Goal: Task Accomplishment & Management: Manage account settings

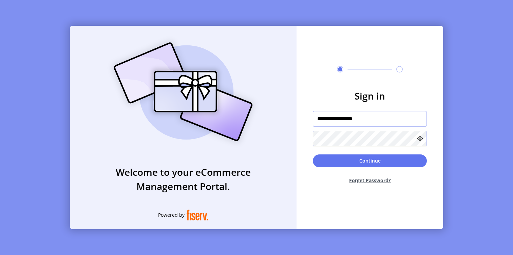
click at [379, 120] on input "**********" at bounding box center [370, 119] width 114 height 16
type input "*********"
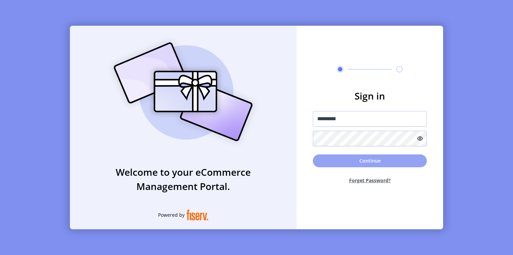
click at [378, 159] on button "Continue" at bounding box center [370, 161] width 114 height 13
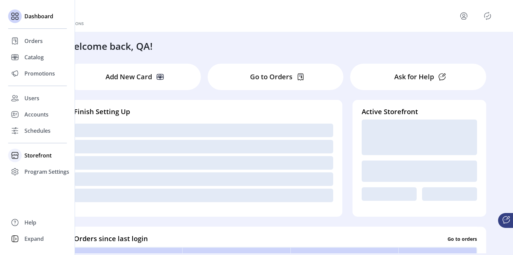
click at [42, 157] on span "Storefront" at bounding box center [37, 156] width 27 height 8
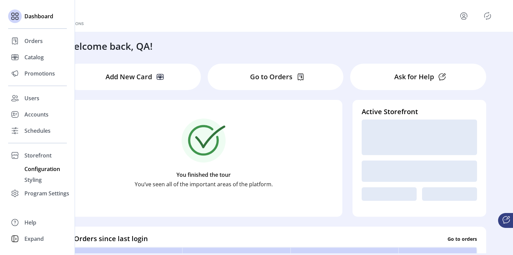
click at [42, 168] on span "Configuration" at bounding box center [42, 169] width 36 height 8
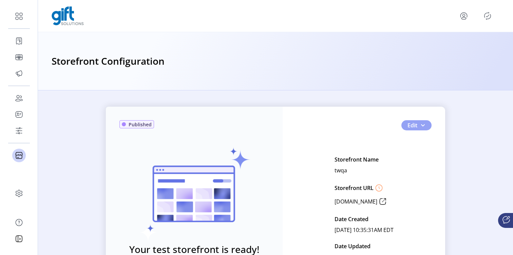
click at [421, 127] on span "button" at bounding box center [422, 125] width 5 height 5
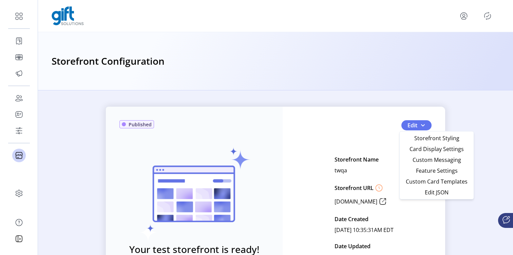
click at [449, 76] on div "Storefront Configuration" at bounding box center [275, 61] width 475 height 58
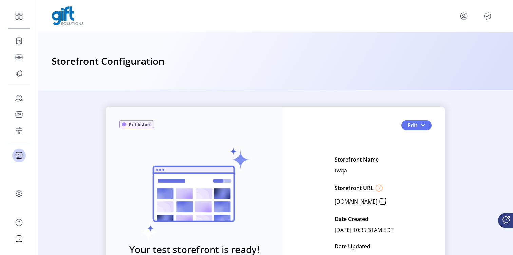
click at [488, 17] on icon "Publisher Panel" at bounding box center [487, 16] width 11 height 11
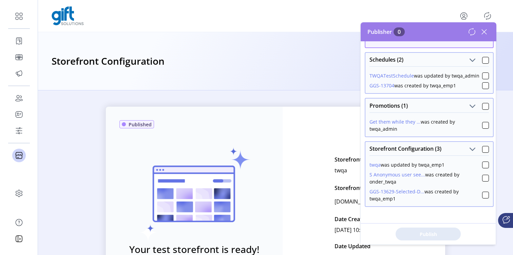
scroll to position [48, 0]
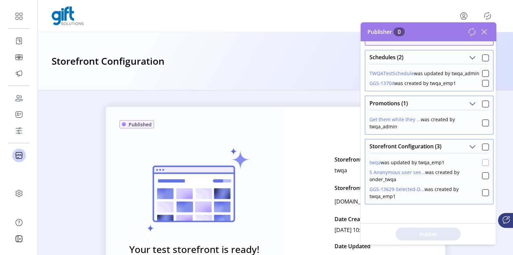
click at [482, 162] on div at bounding box center [485, 162] width 7 height 7
click at [418, 231] on span "Publish 1 Items" at bounding box center [427, 234] width 47 height 7
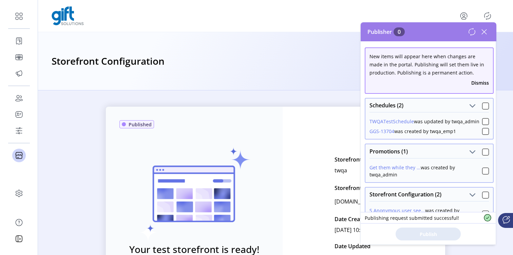
scroll to position [38, 0]
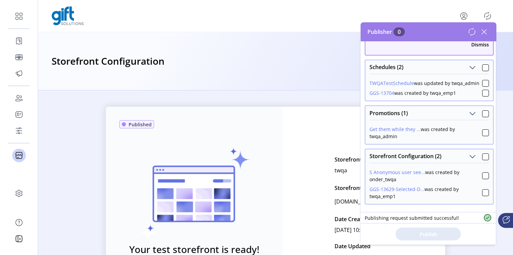
click at [484, 32] on icon at bounding box center [483, 31] width 11 height 11
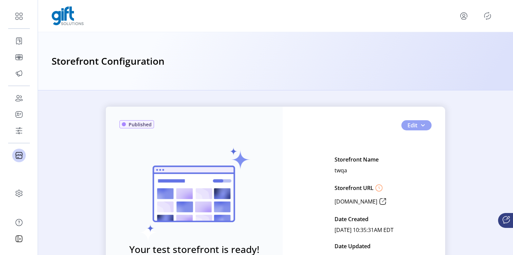
click at [424, 127] on button "Edit" at bounding box center [416, 125] width 30 height 10
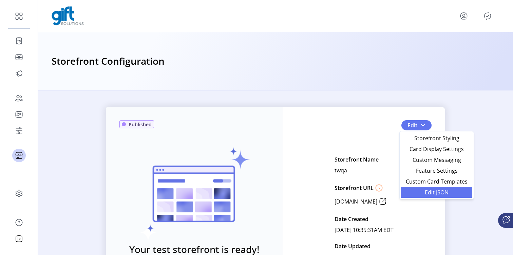
click at [442, 195] on span "Edit JSON" at bounding box center [436, 192] width 63 height 5
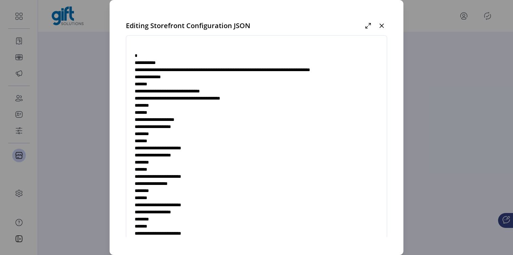
drag, startPoint x: 185, startPoint y: 105, endPoint x: 273, endPoint y: 105, distance: 87.1
click at [273, 105] on textarea at bounding box center [256, 144] width 260 height 200
click at [187, 134] on textarea at bounding box center [256, 144] width 260 height 200
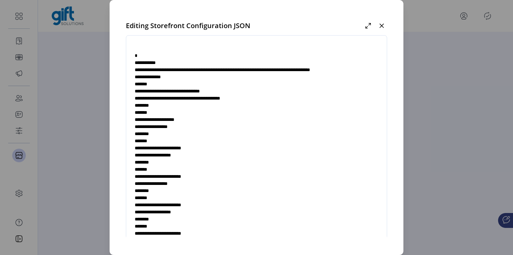
paste textarea "**********"
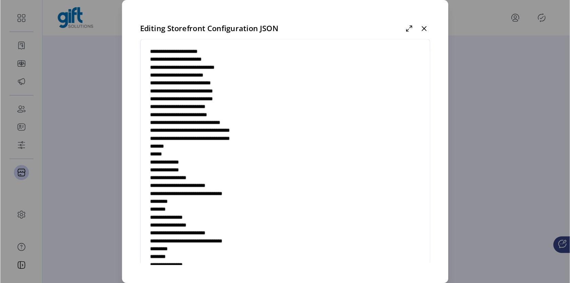
scroll to position [935, 0]
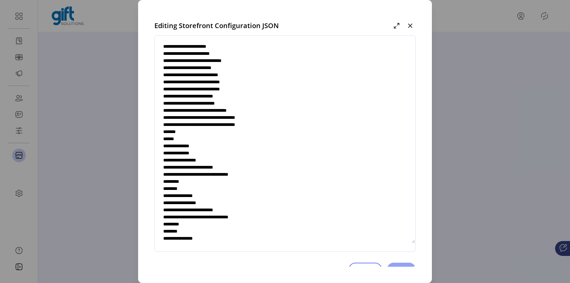
type textarea "**********"
click at [396, 255] on span "Save" at bounding box center [401, 269] width 11 height 7
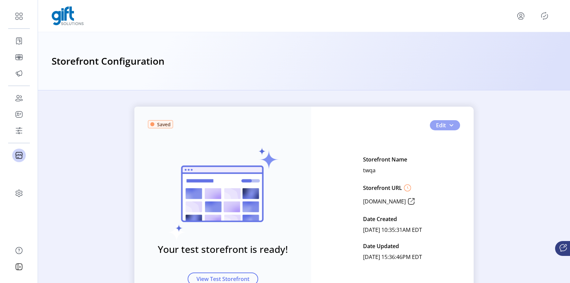
click at [452, 124] on span "button" at bounding box center [450, 125] width 5 height 5
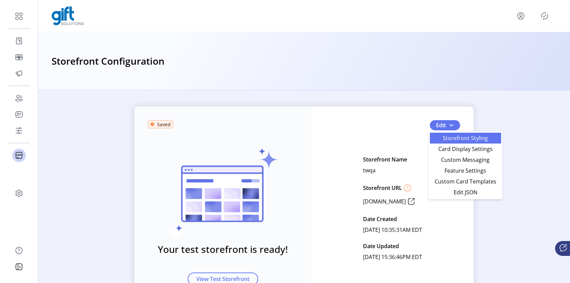
click at [460, 141] on span "Storefront Styling" at bounding box center [465, 138] width 63 height 5
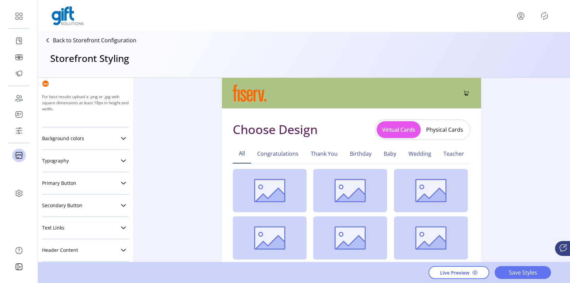
scroll to position [123, 0]
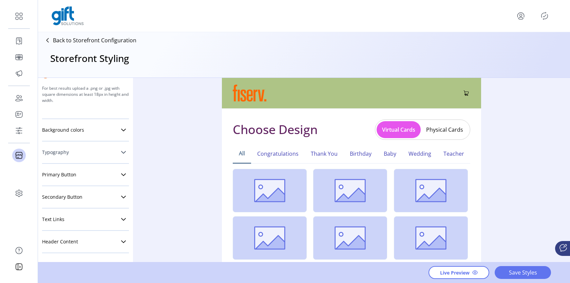
click at [91, 151] on link "Typography" at bounding box center [85, 153] width 87 height 14
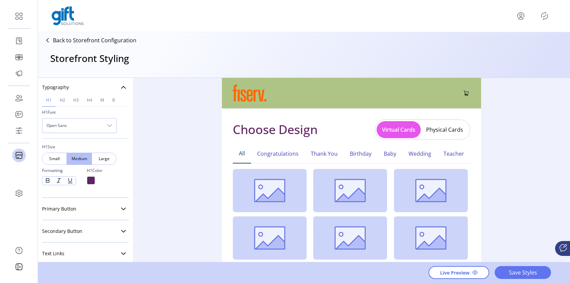
scroll to position [195, 0]
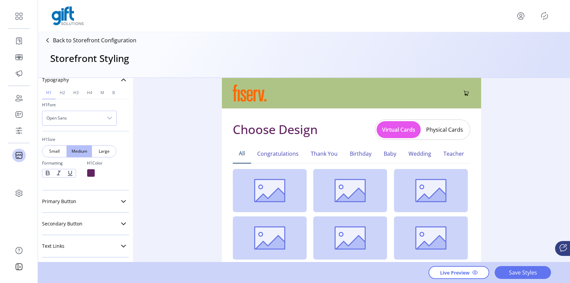
click at [90, 170] on div at bounding box center [91, 173] width 8 height 8
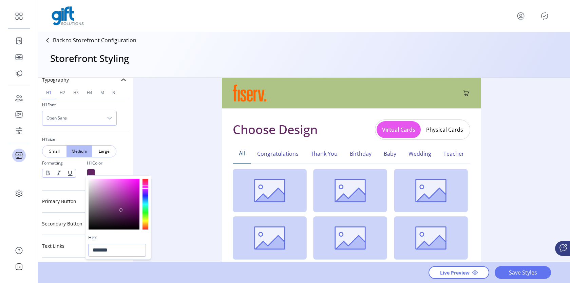
type input "*******"
click at [131, 212] on div at bounding box center [113, 204] width 51 height 51
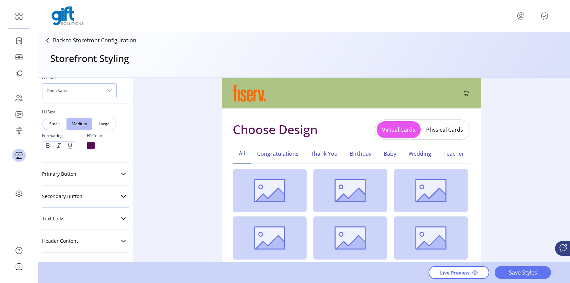
scroll to position [241, 0]
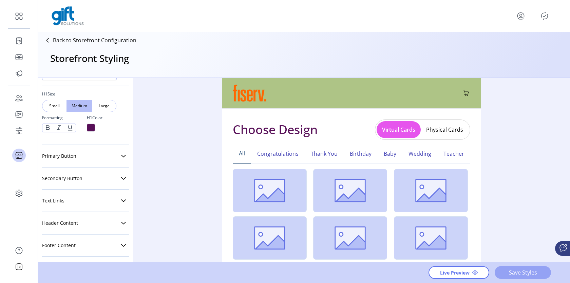
click at [512, 255] on span "Save Styles" at bounding box center [522, 273] width 39 height 8
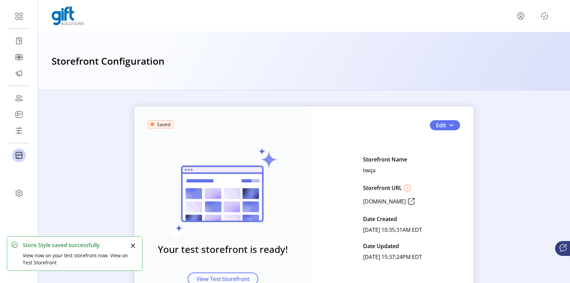
click at [512, 14] on icon "Publisher Panel" at bounding box center [544, 16] width 11 height 11
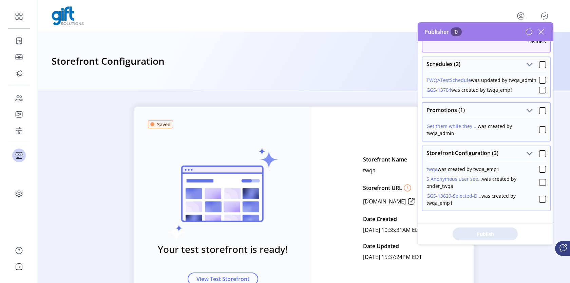
scroll to position [46, 0]
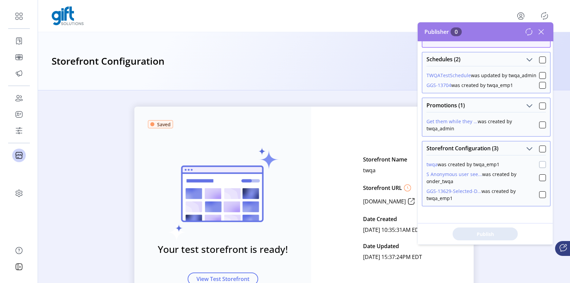
click at [512, 162] on div at bounding box center [542, 164] width 7 height 7
click at [484, 232] on span "Publish 1 Items" at bounding box center [484, 234] width 47 height 7
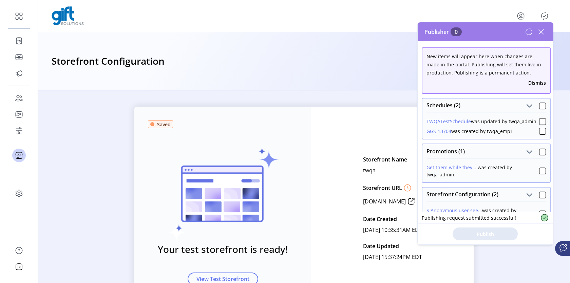
scroll to position [36, 0]
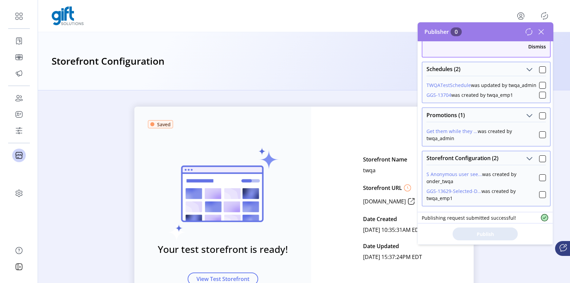
click at [512, 29] on icon at bounding box center [540, 31] width 5 height 5
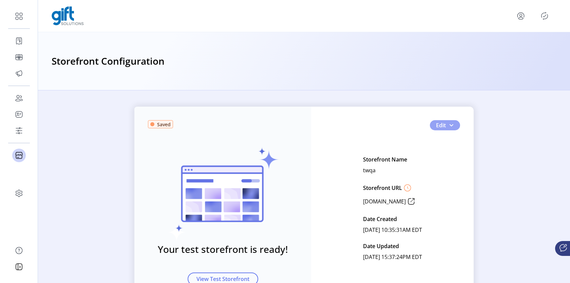
click at [451, 126] on span "button" at bounding box center [450, 125] width 5 height 5
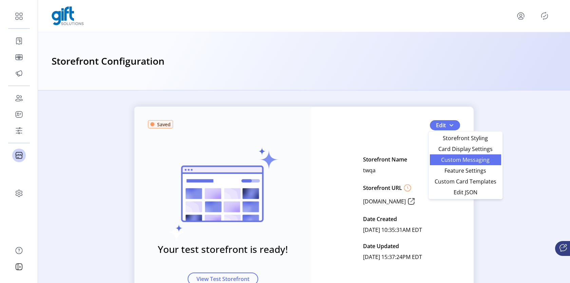
click at [469, 158] on span "Custom Messaging" at bounding box center [465, 159] width 63 height 5
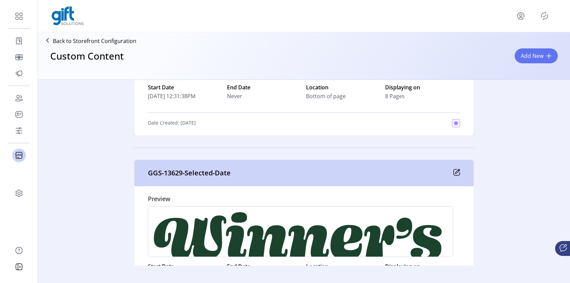
click at [454, 168] on div "GGS-13629-Selected-Date" at bounding box center [303, 173] width 339 height 26
click at [455, 173] on icon at bounding box center [456, 172] width 7 height 7
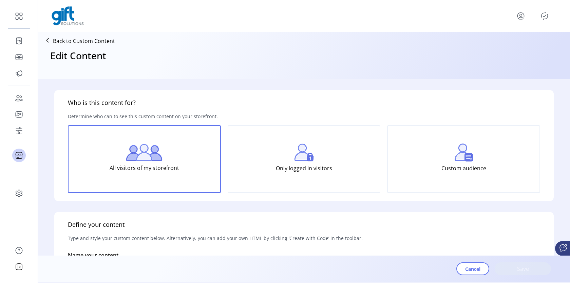
type input "**********"
